Goal: Information Seeking & Learning: Find contact information

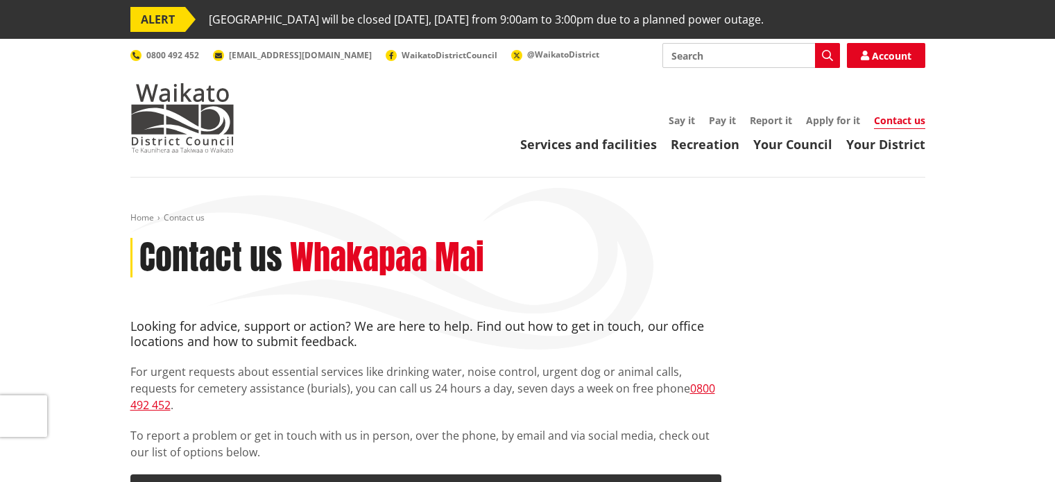
scroll to position [277, 0]
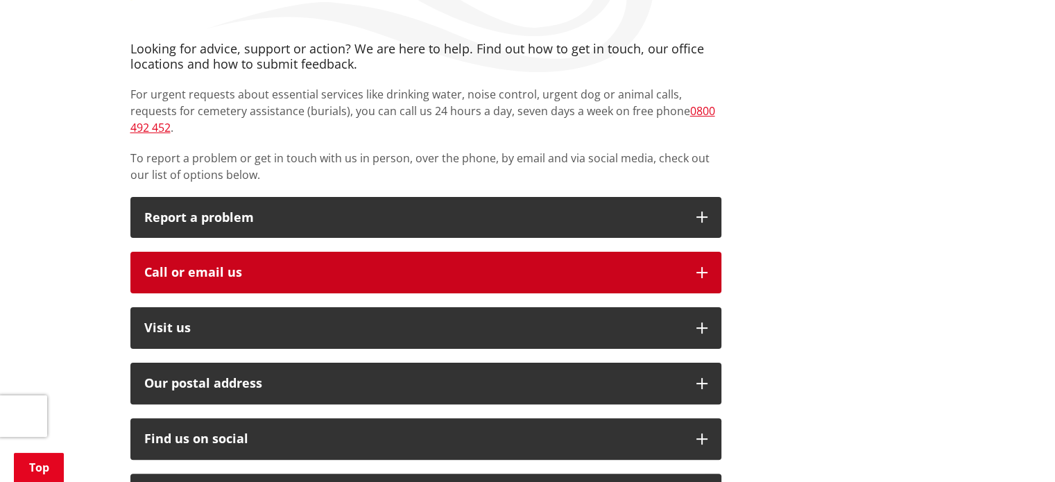
click at [496, 266] on div "Call or email us" at bounding box center [413, 273] width 538 height 14
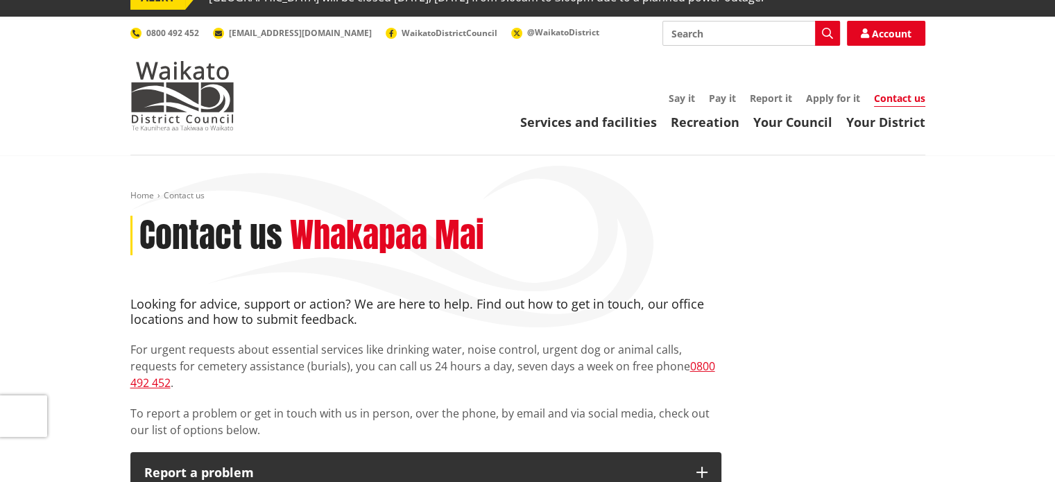
scroll to position [0, 0]
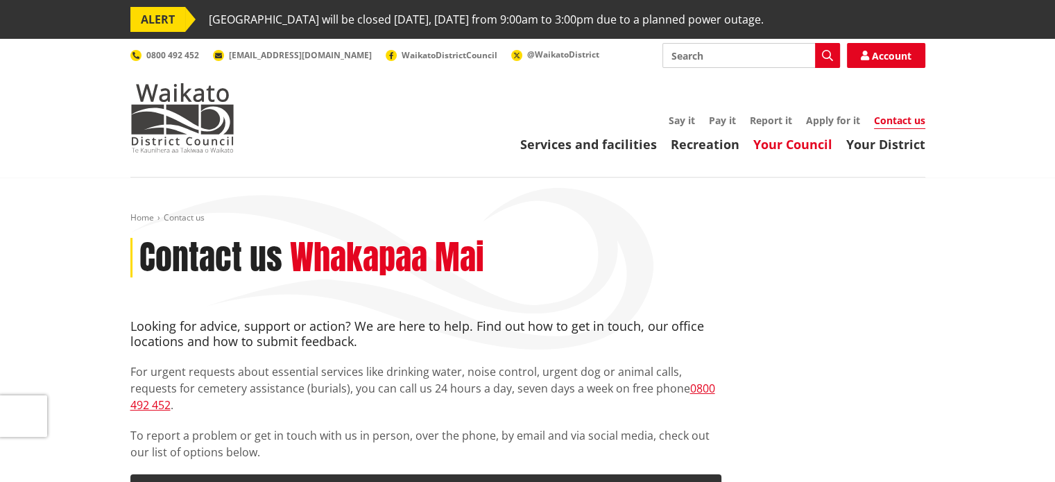
click at [786, 144] on link "Your Council" at bounding box center [792, 144] width 79 height 17
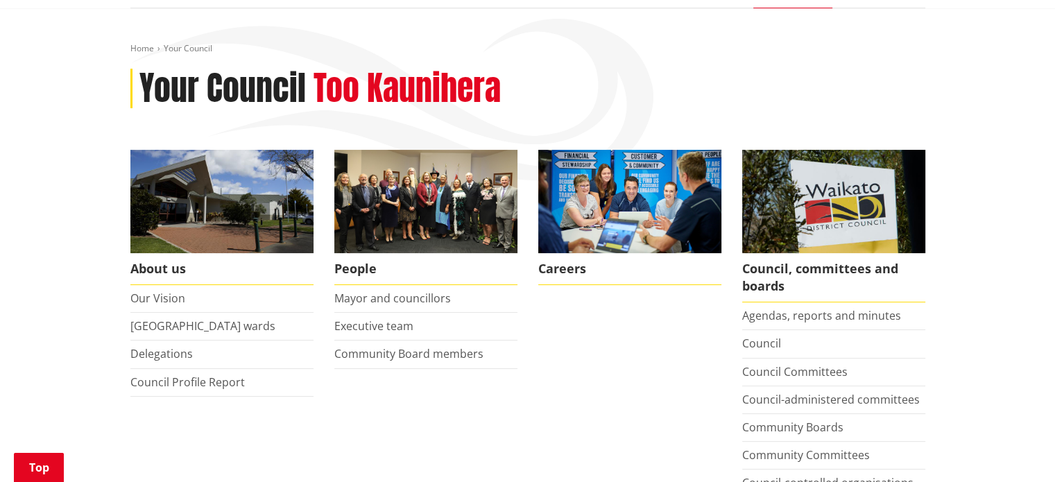
scroll to position [277, 0]
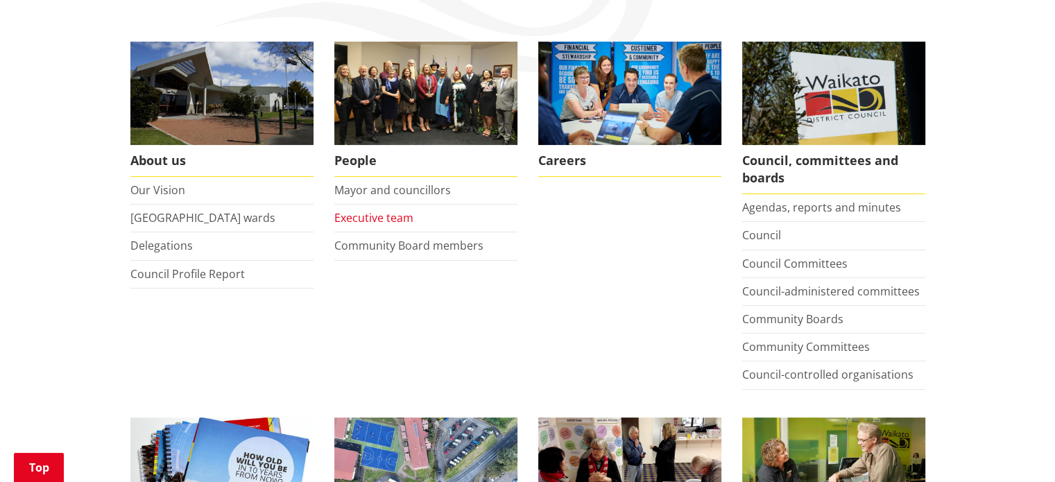
click at [382, 221] on link "Executive team" at bounding box center [373, 217] width 79 height 15
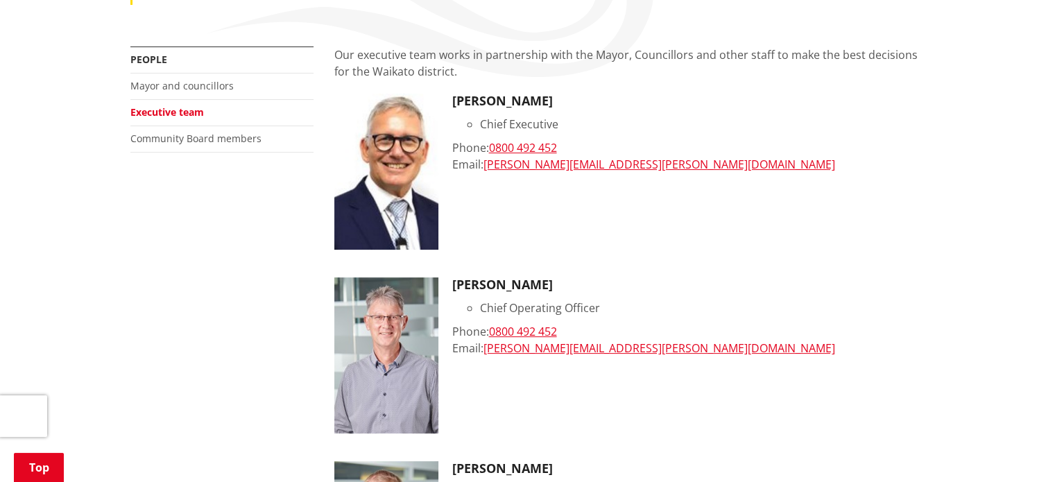
scroll to position [347, 0]
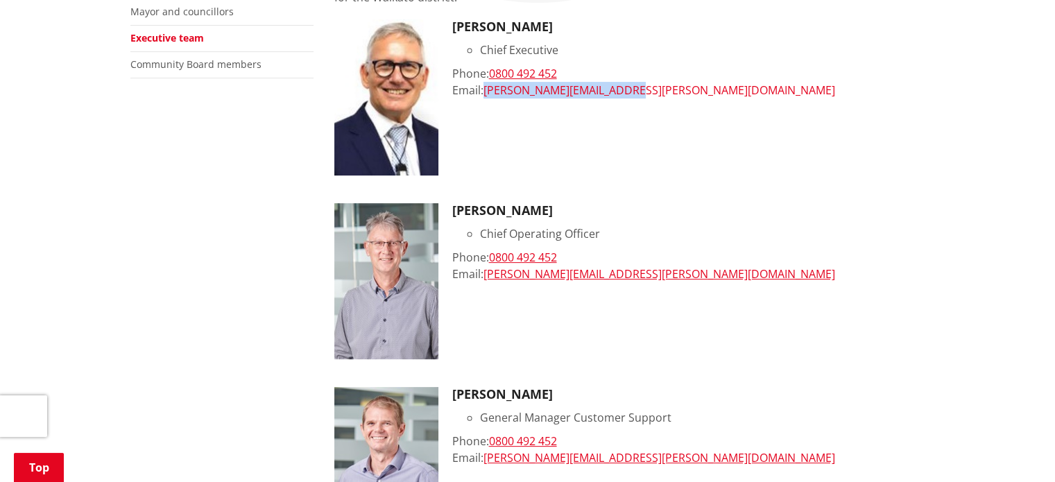
drag, startPoint x: 643, startPoint y: 89, endPoint x: 488, endPoint y: 94, distance: 154.7
click at [488, 94] on div "Email: [PERSON_NAME][EMAIL_ADDRESS][PERSON_NAME][DOMAIN_NAME]" at bounding box center [688, 90] width 473 height 17
copy link "[PERSON_NAME][EMAIL_ADDRESS][PERSON_NAME][DOMAIN_NAME]"
click at [705, 220] on div "[PERSON_NAME] Chief Operating Officer Phone: [PHONE_NUMBER] Email: [PERSON_NAME…" at bounding box center [688, 281] width 473 height 156
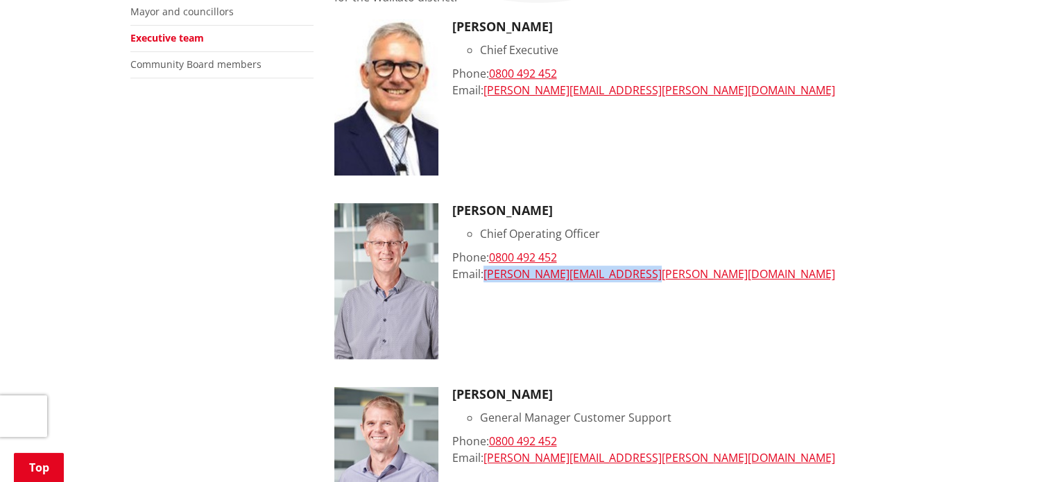
drag, startPoint x: 653, startPoint y: 272, endPoint x: 488, endPoint y: 284, distance: 165.5
click at [488, 284] on div "[PERSON_NAME] Chief Operating Officer Phone: [PHONE_NUMBER] Email: [PERSON_NAME…" at bounding box center [688, 281] width 473 height 156
copy link "[PERSON_NAME][EMAIL_ADDRESS][PERSON_NAME][DOMAIN_NAME]"
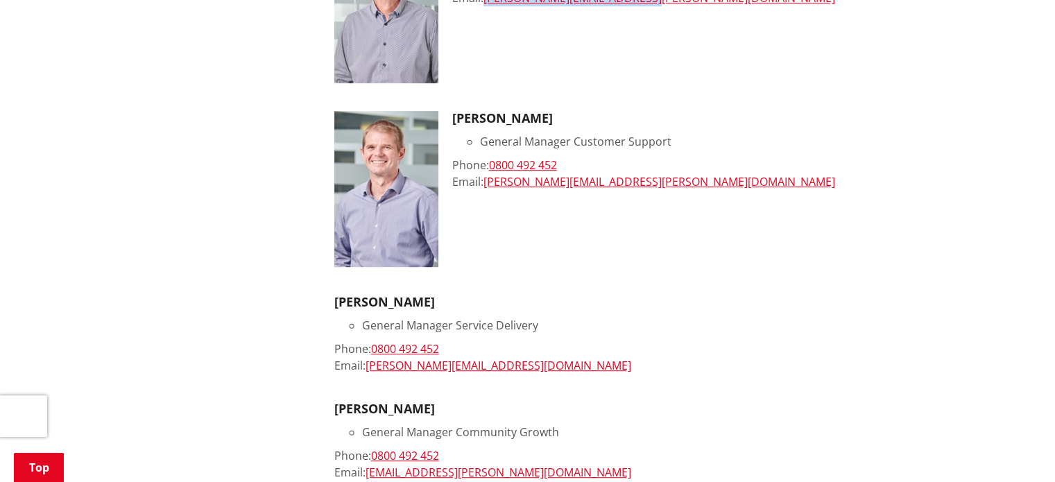
scroll to position [624, 0]
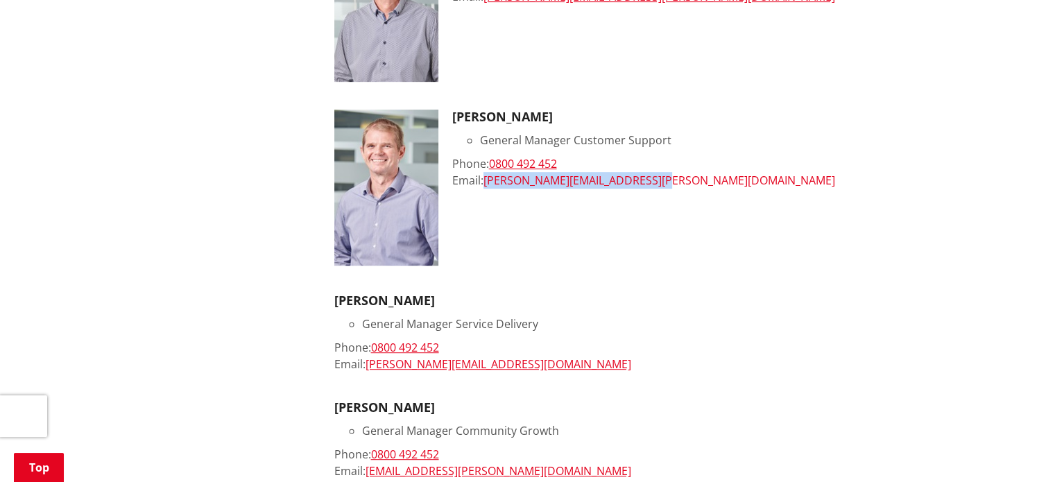
drag, startPoint x: 673, startPoint y: 181, endPoint x: 485, endPoint y: 180, distance: 187.9
click at [485, 180] on div "Email: [PERSON_NAME][EMAIL_ADDRESS][PERSON_NAME][DOMAIN_NAME]" at bounding box center [688, 180] width 473 height 17
copy link "[PERSON_NAME][EMAIL_ADDRESS][PERSON_NAME][DOMAIN_NAME]"
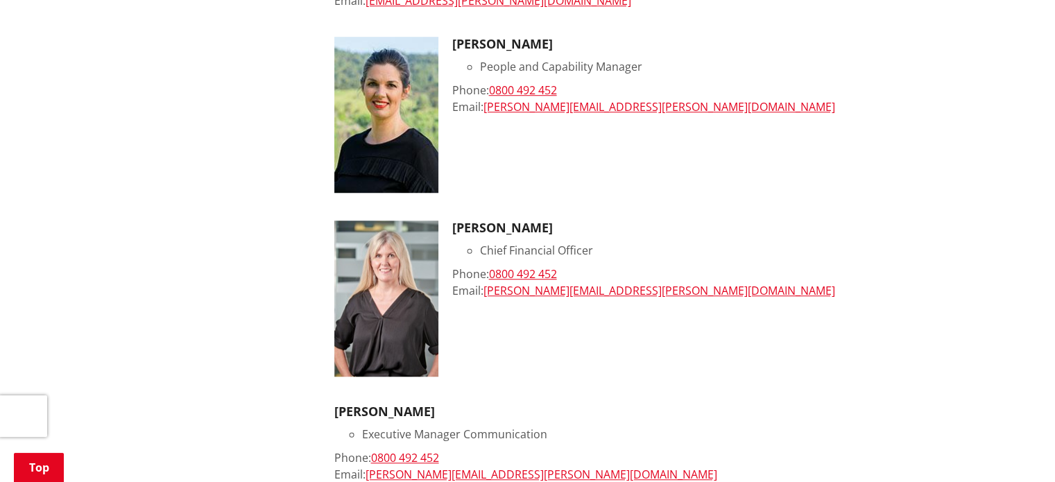
scroll to position [1110, 0]
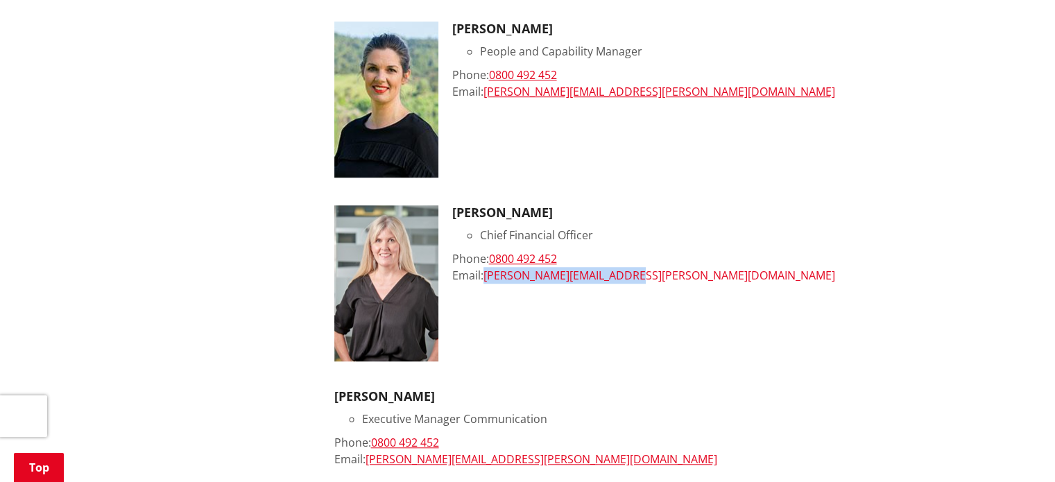
drag, startPoint x: 636, startPoint y: 274, endPoint x: 488, endPoint y: 277, distance: 147.8
click at [488, 277] on div "Email: [PERSON_NAME][EMAIL_ADDRESS][PERSON_NAME][DOMAIN_NAME]" at bounding box center [688, 275] width 473 height 17
copy link "[PERSON_NAME][EMAIL_ADDRESS][PERSON_NAME][DOMAIN_NAME]"
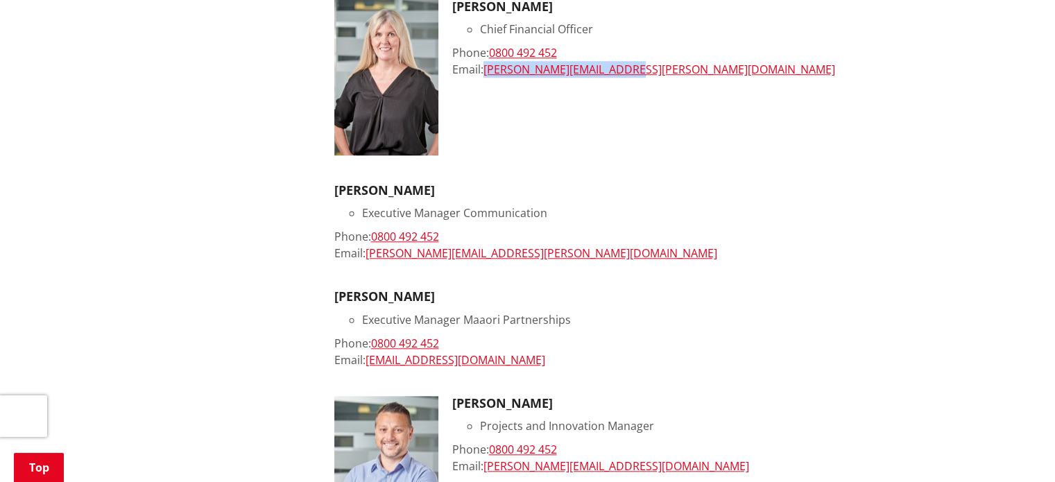
scroll to position [1318, 0]
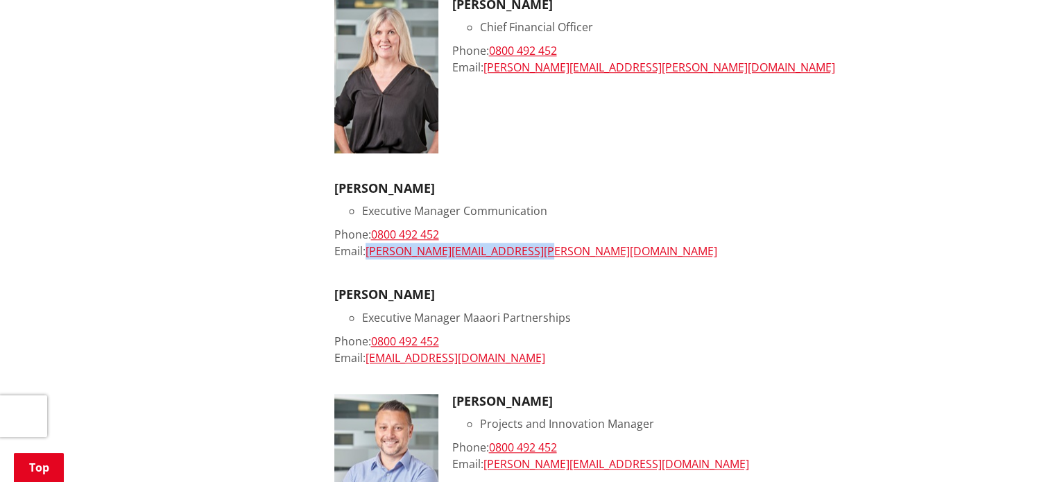
drag, startPoint x: 544, startPoint y: 249, endPoint x: 366, endPoint y: 254, distance: 177.6
click at [366, 254] on div "Email: Janette.Williams@waidc.govt.nz" at bounding box center [629, 251] width 591 height 17
copy link "Janette.Williams@waidc.govt.nz"
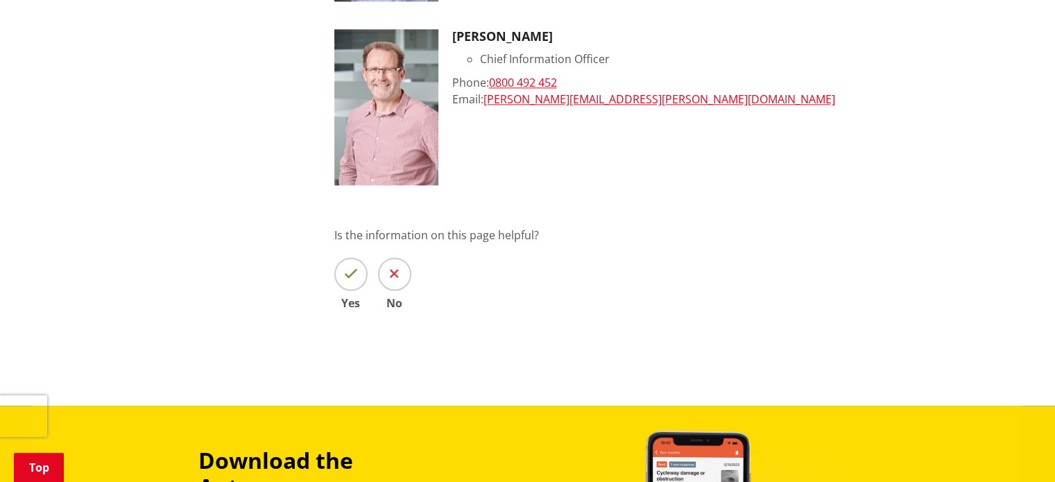
scroll to position [1872, 0]
